Goal: Navigation & Orientation: Find specific page/section

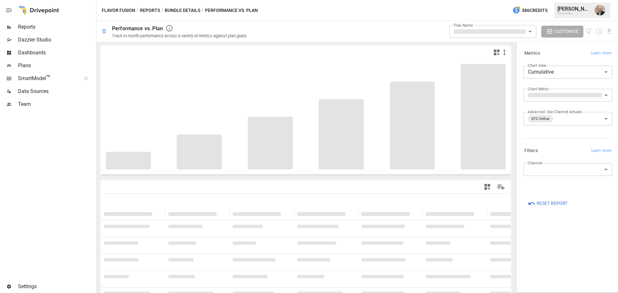
click at [60, 26] on span "Reports" at bounding box center [56, 27] width 77 height 8
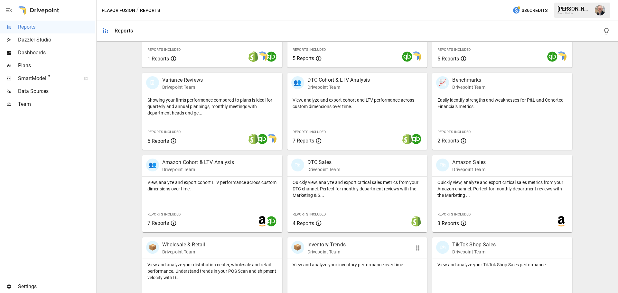
scroll to position [288, 0]
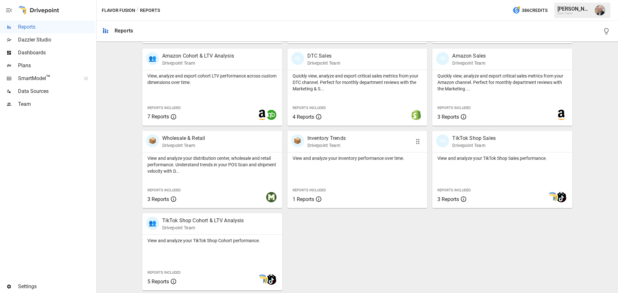
click at [329, 148] on p "Drivepoint Team" at bounding box center [326, 145] width 38 height 6
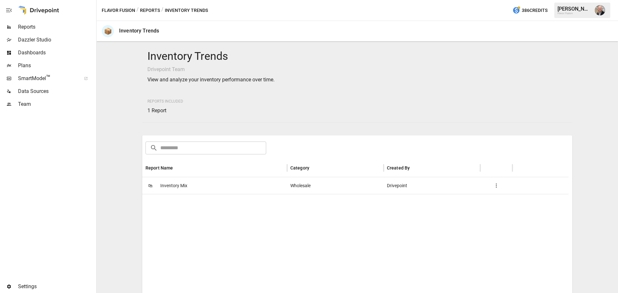
click at [188, 180] on div "🛍 Inventory Mix" at bounding box center [214, 185] width 145 height 17
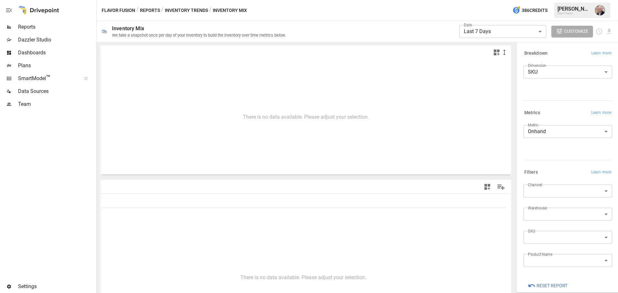
click at [547, 0] on body "**********" at bounding box center [309, 0] width 618 height 0
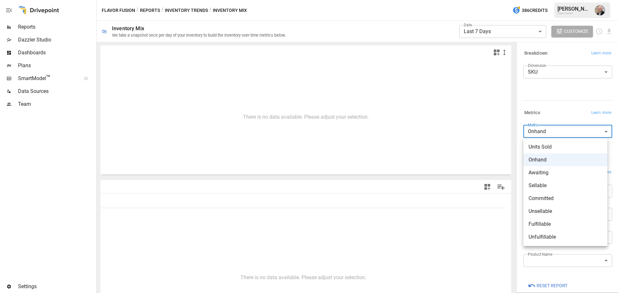
click at [565, 108] on div at bounding box center [309, 146] width 618 height 293
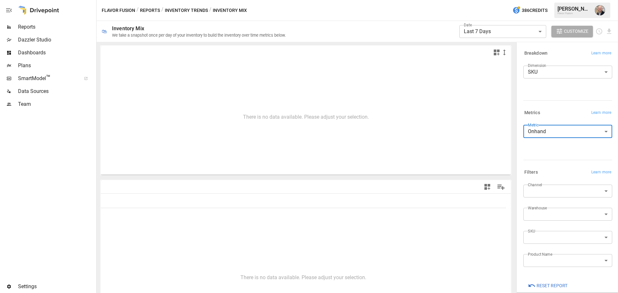
click at [50, 27] on span "Reports" at bounding box center [56, 27] width 77 height 8
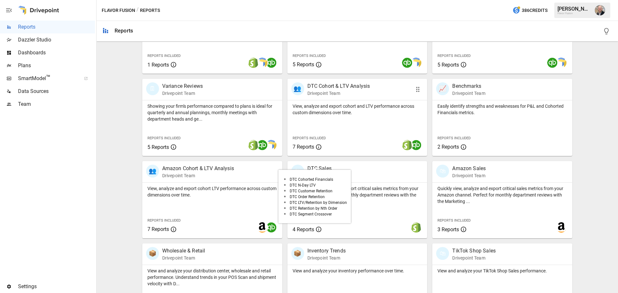
scroll to position [161, 0]
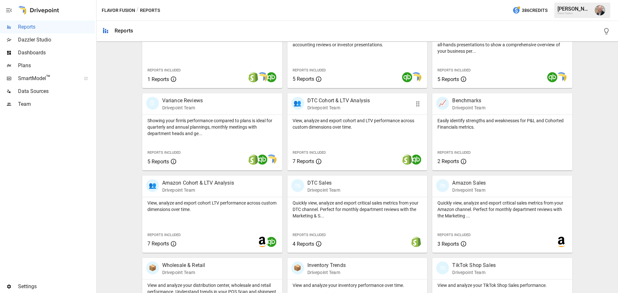
click at [339, 100] on p "DTC Cohort & LTV Analysis" at bounding box center [338, 101] width 63 height 8
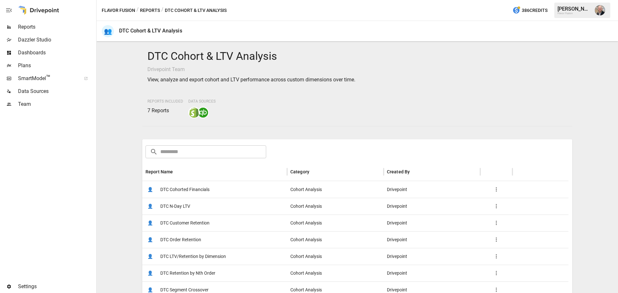
click at [183, 188] on span "DTC Cohorted Financials" at bounding box center [184, 190] width 49 height 16
